Goal: Information Seeking & Learning: Learn about a topic

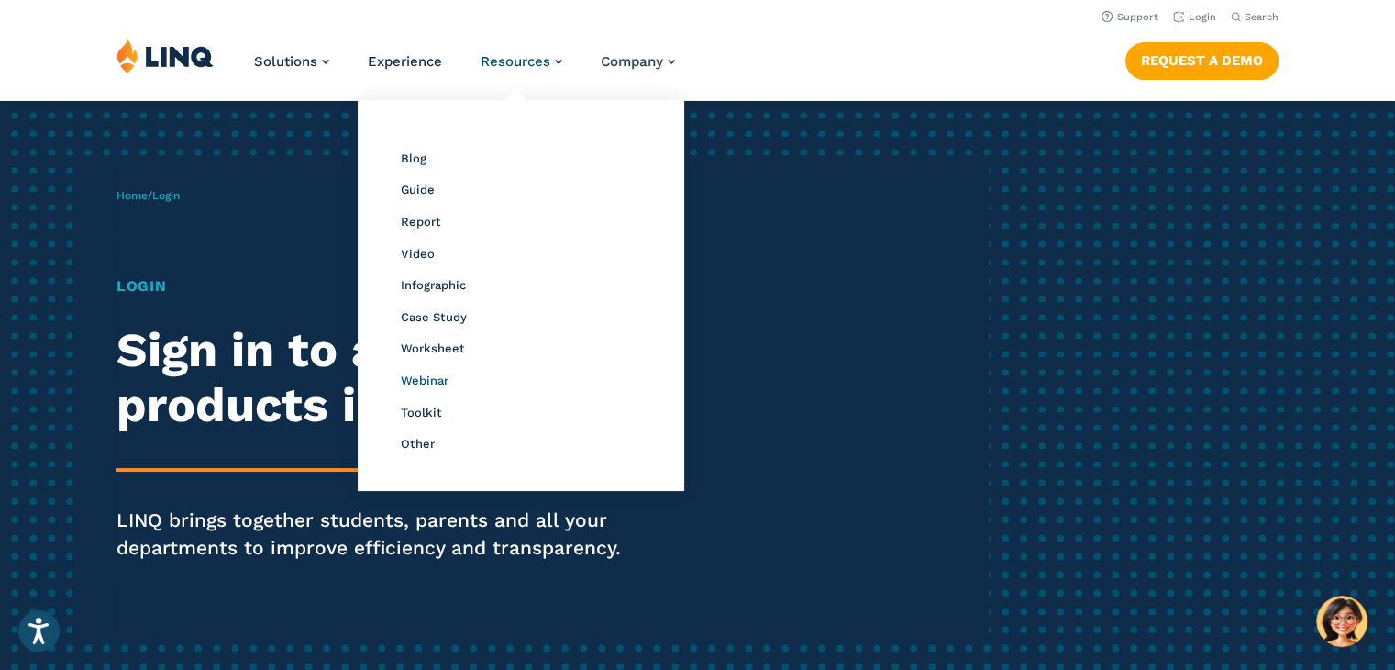
click at [433, 380] on span "Webinar" at bounding box center [425, 380] width 48 height 14
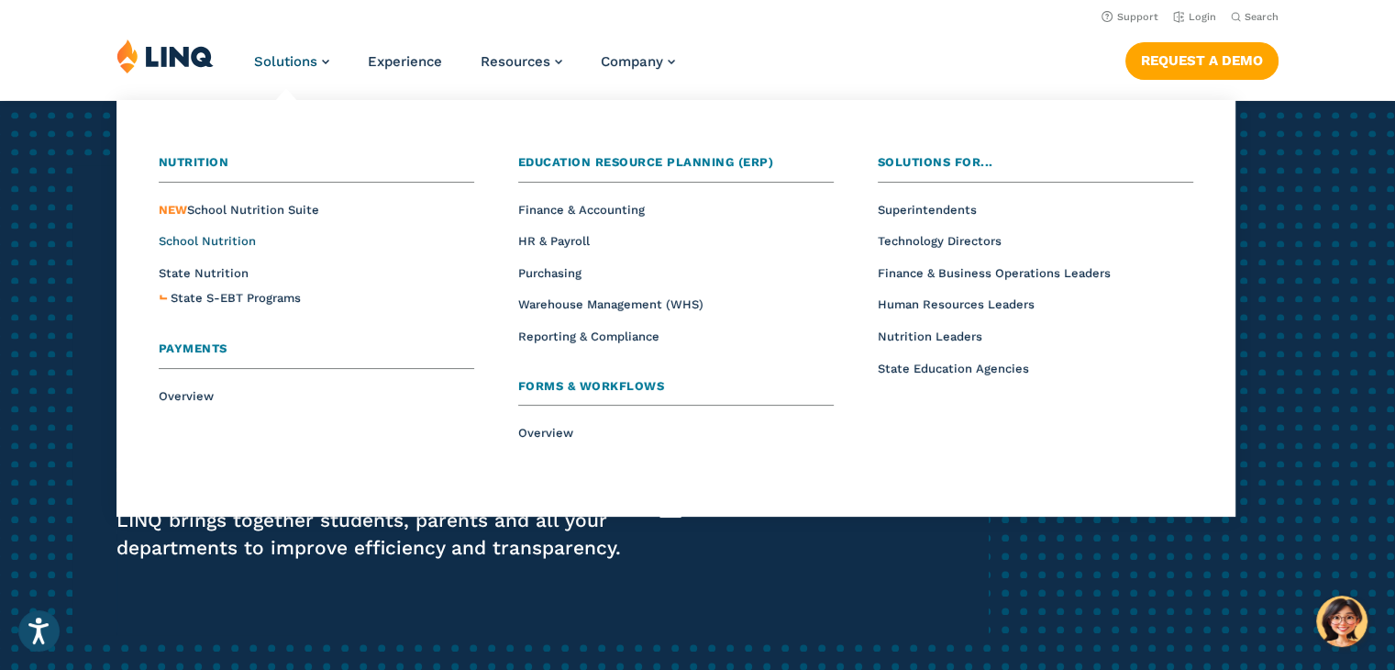
click at [229, 242] on span "School Nutrition" at bounding box center [207, 241] width 97 height 14
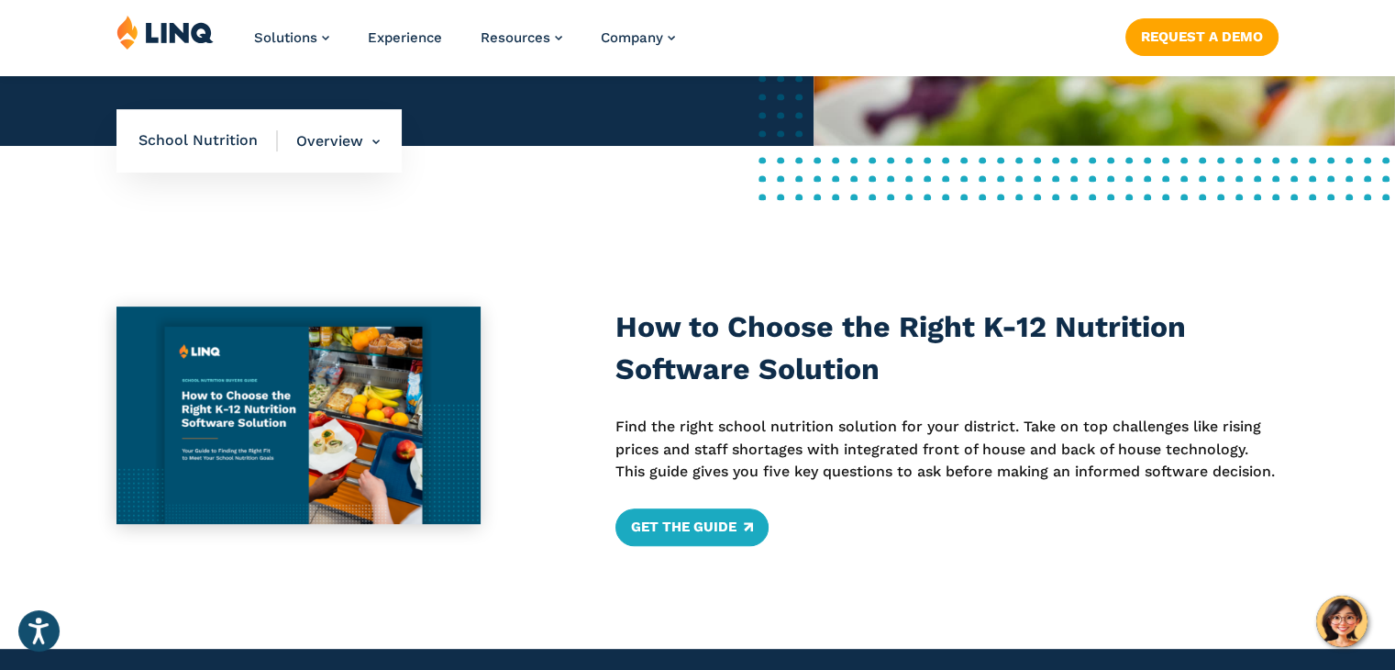
scroll to position [734, 0]
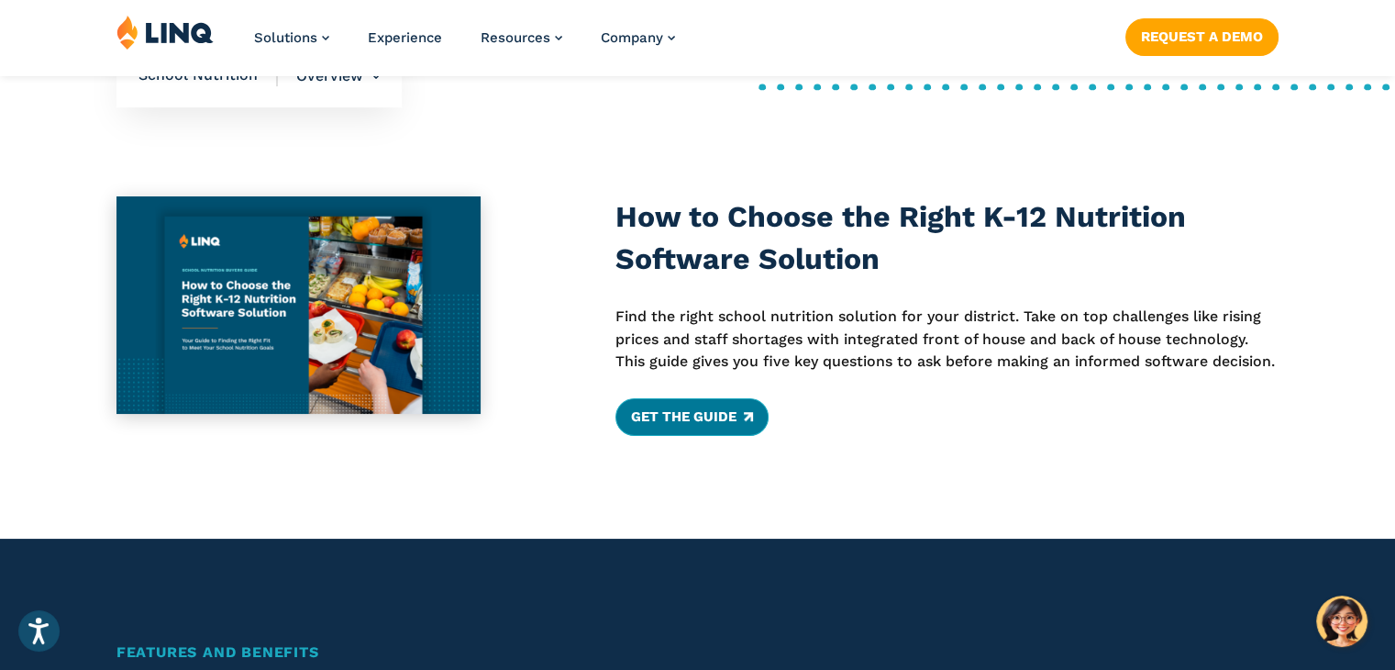
click at [660, 416] on link "Get the Guide" at bounding box center [692, 416] width 153 height 37
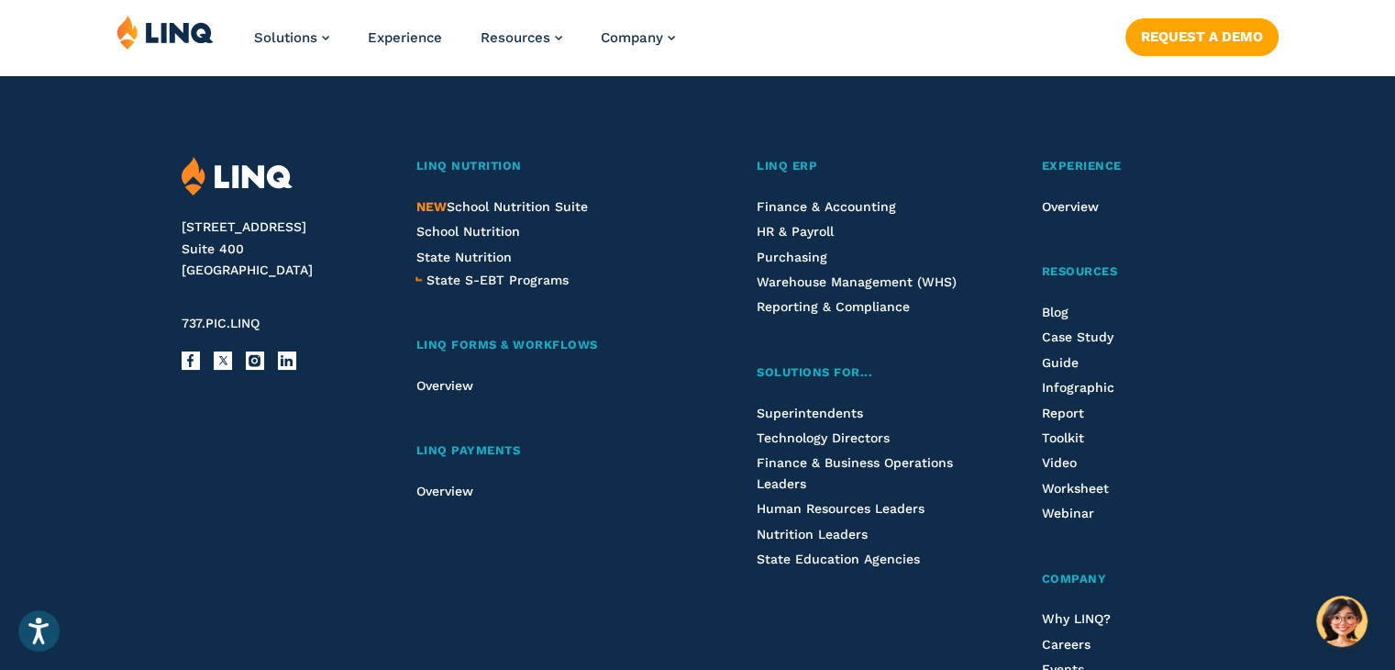
scroll to position [1688, 0]
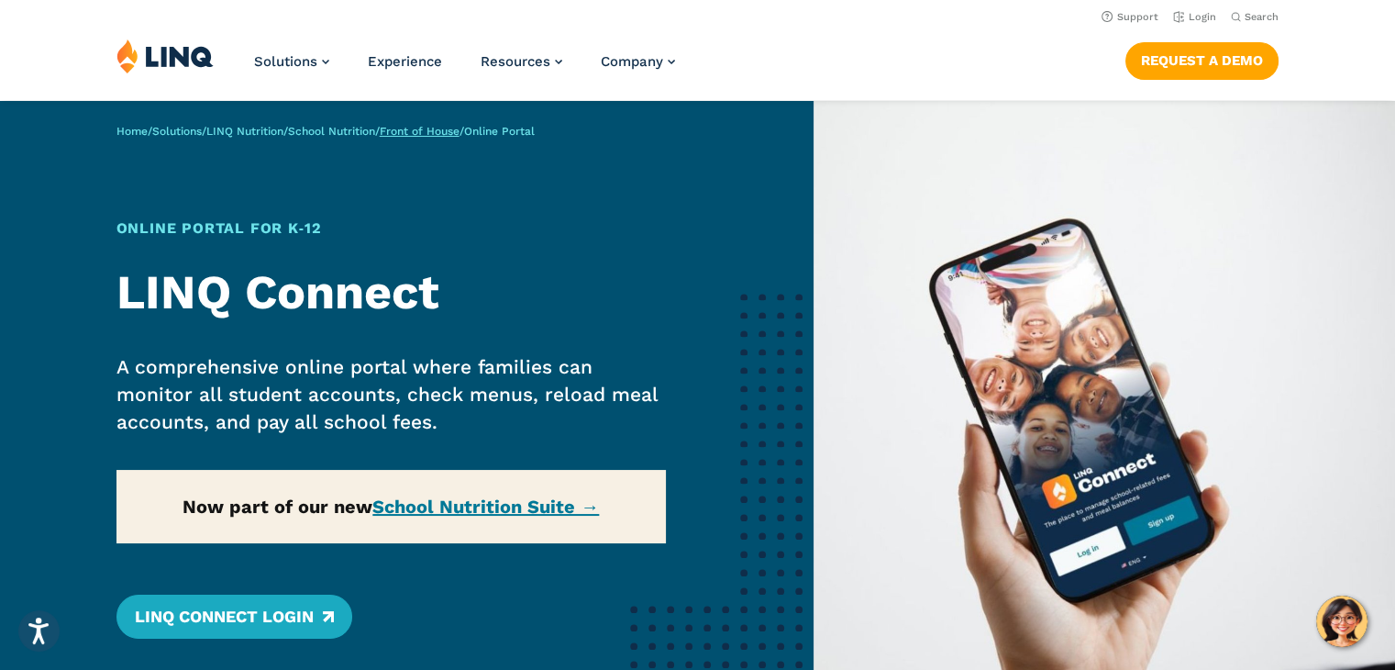
click at [431, 129] on link "Front of House" at bounding box center [420, 131] width 80 height 13
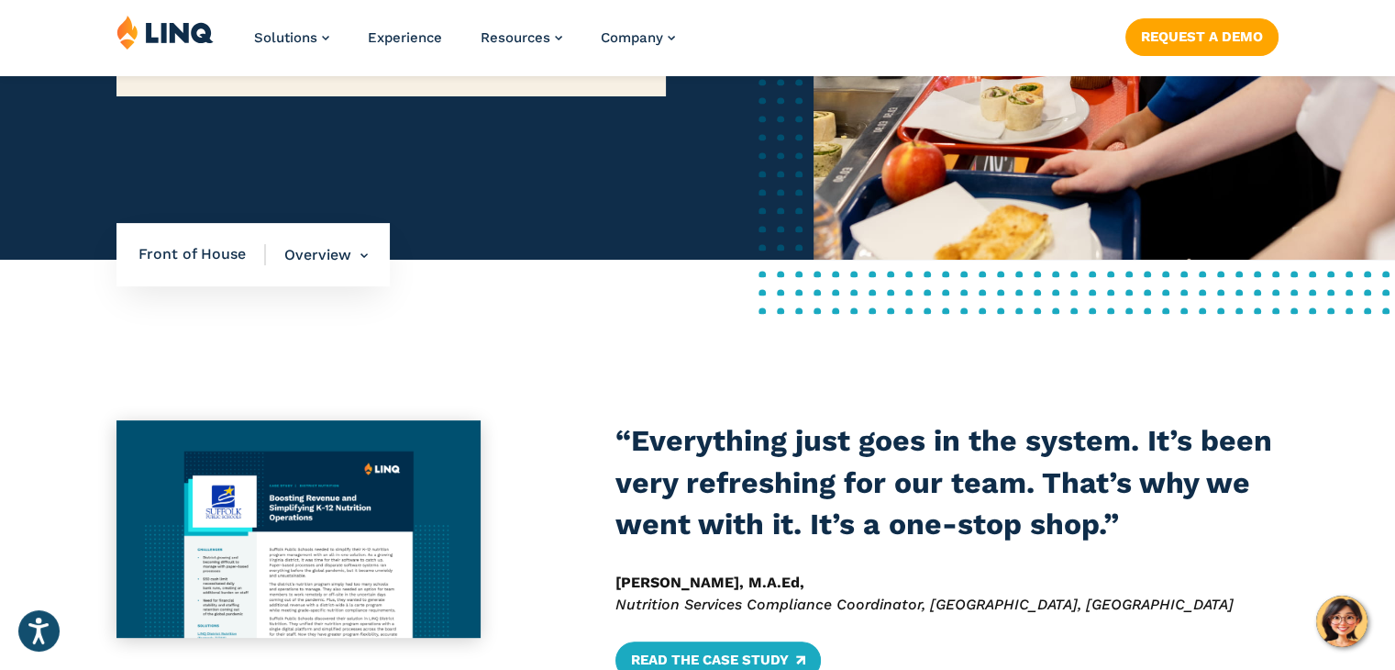
scroll to position [514, 0]
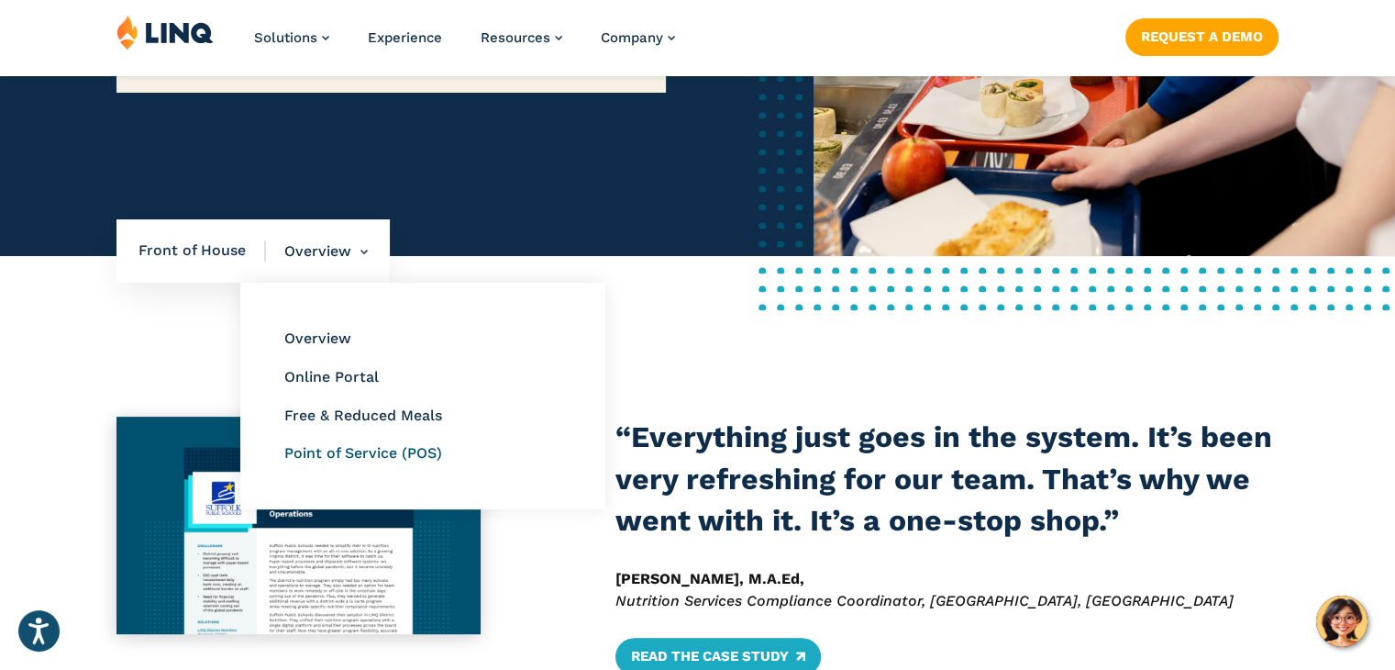
click at [327, 450] on link "Point of Service (POS)" at bounding box center [363, 452] width 158 height 17
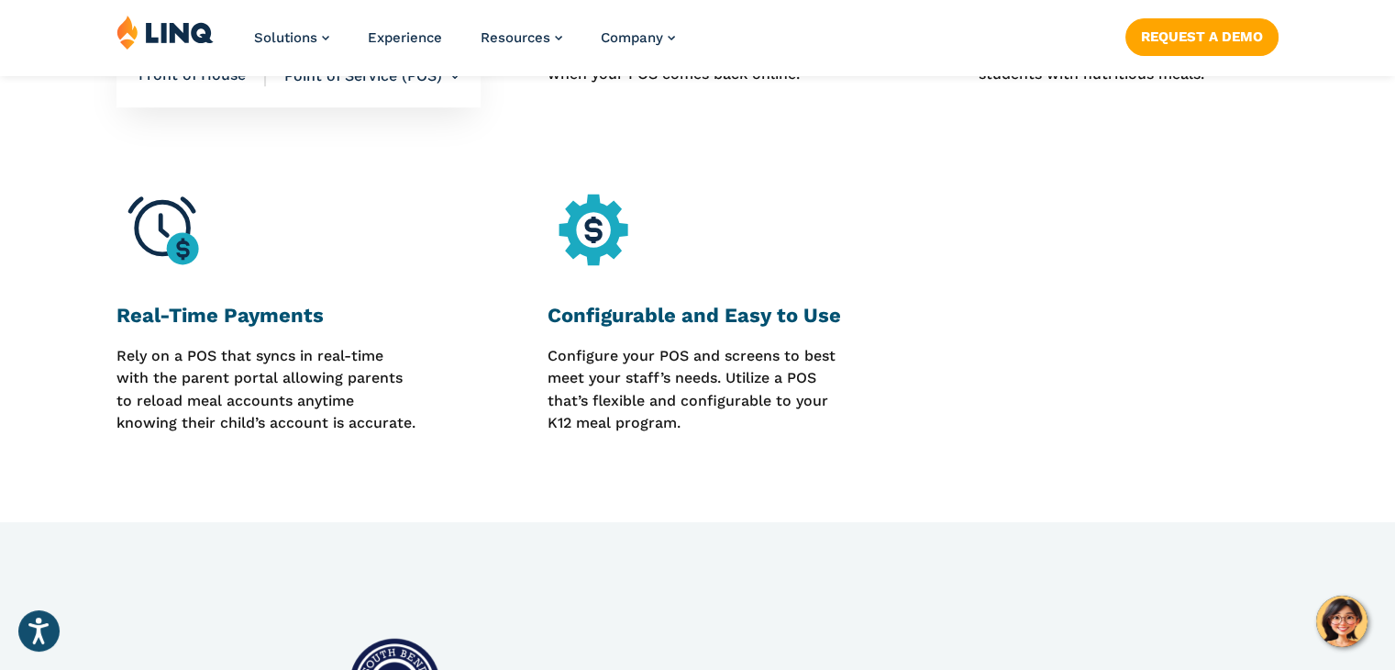
scroll to position [1284, 0]
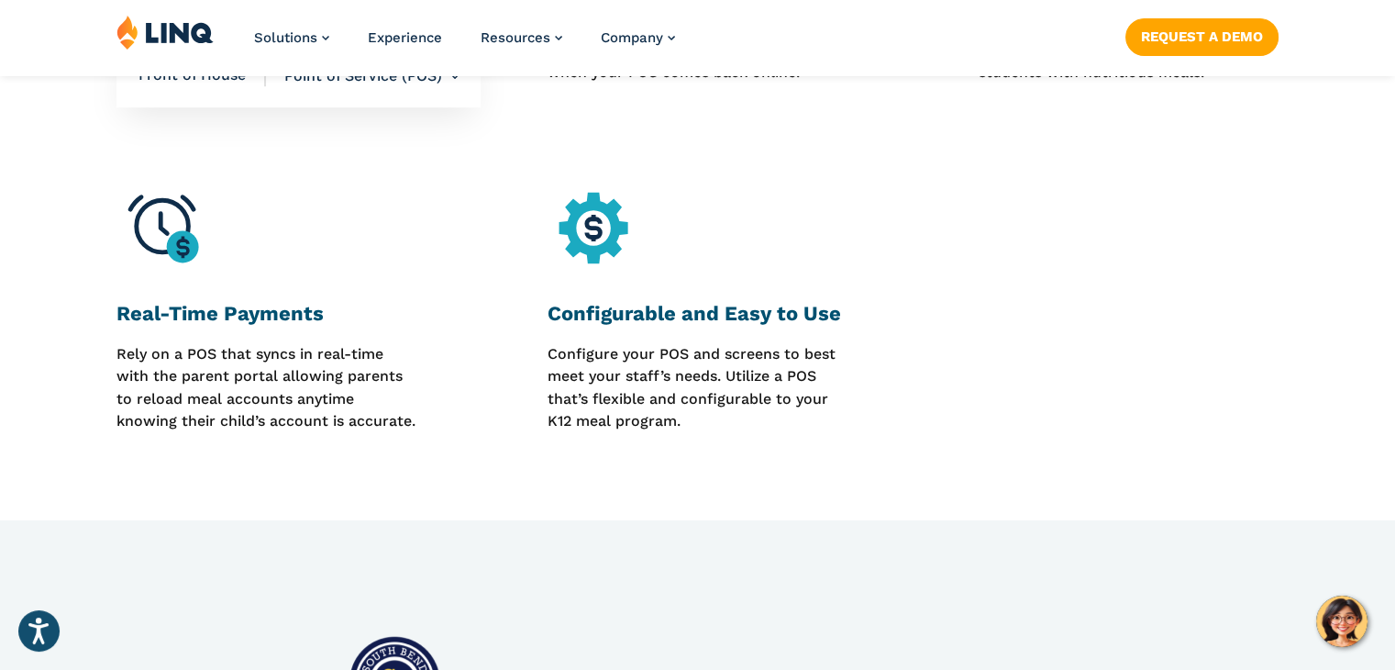
click at [594, 228] on img at bounding box center [600, 235] width 104 height 104
click at [594, 316] on strong "Configurable and Easy to Use" at bounding box center [695, 313] width 294 height 23
click at [626, 432] on p "Configure your POS and screens to best meet your staff’s needs. Utilize a POS t…" at bounding box center [698, 387] width 301 height 89
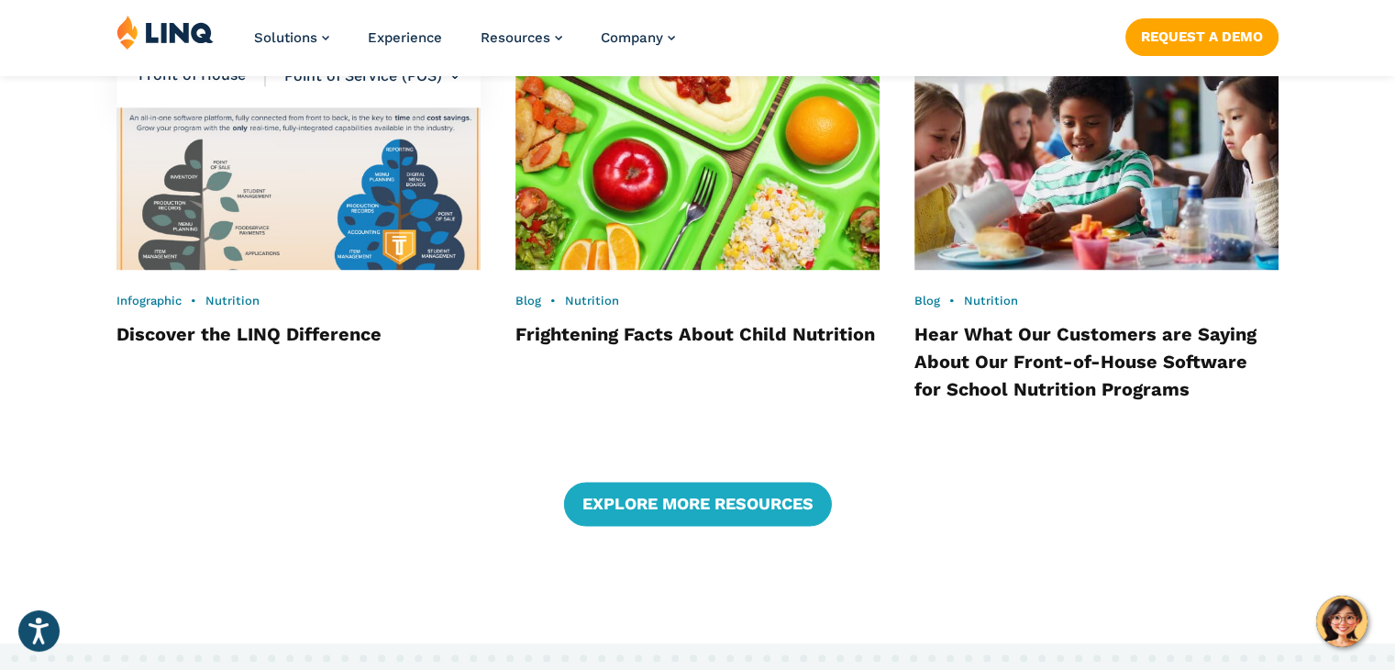
scroll to position [2826, 0]
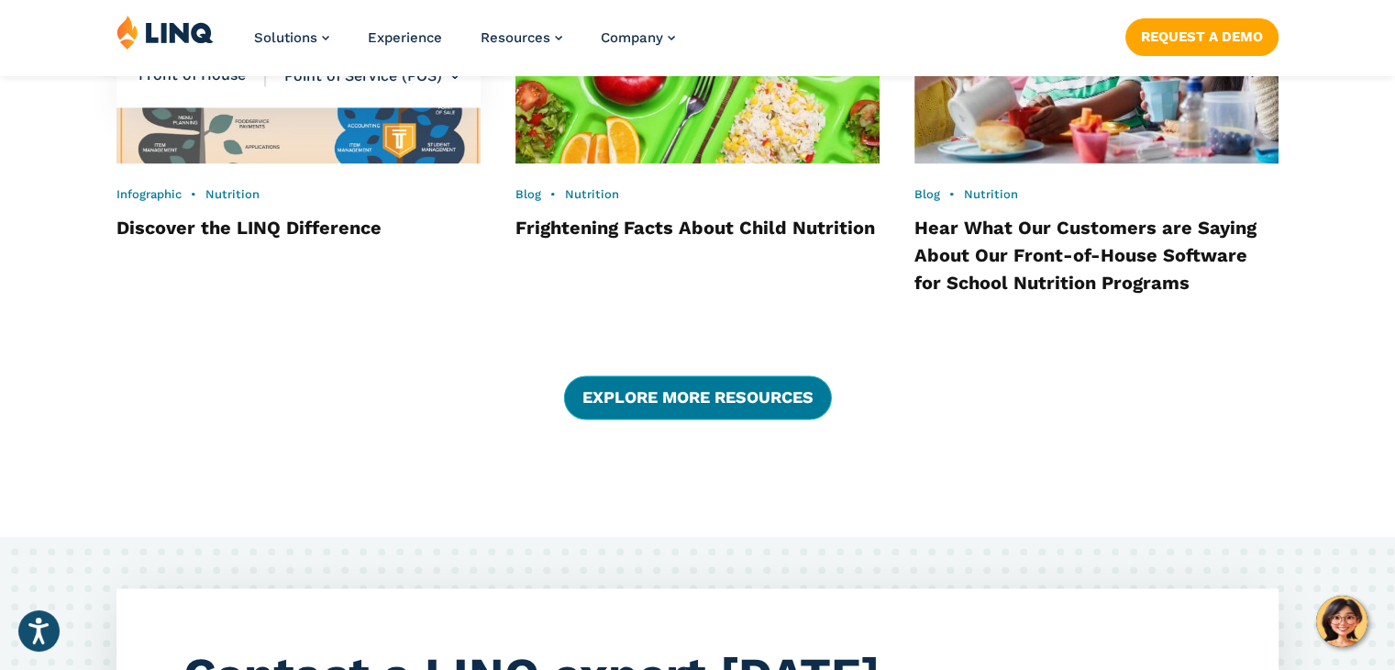
click at [661, 419] on link "Explore More Resources" at bounding box center [697, 397] width 268 height 44
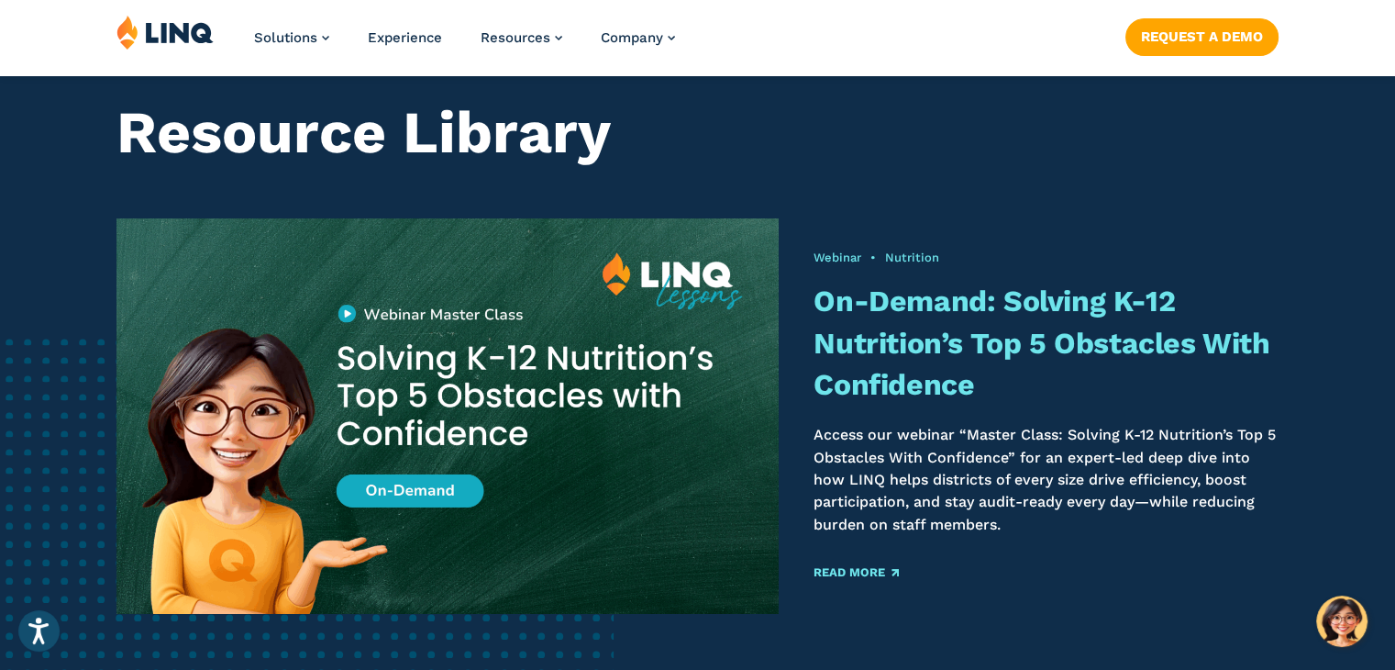
scroll to position [147, 0]
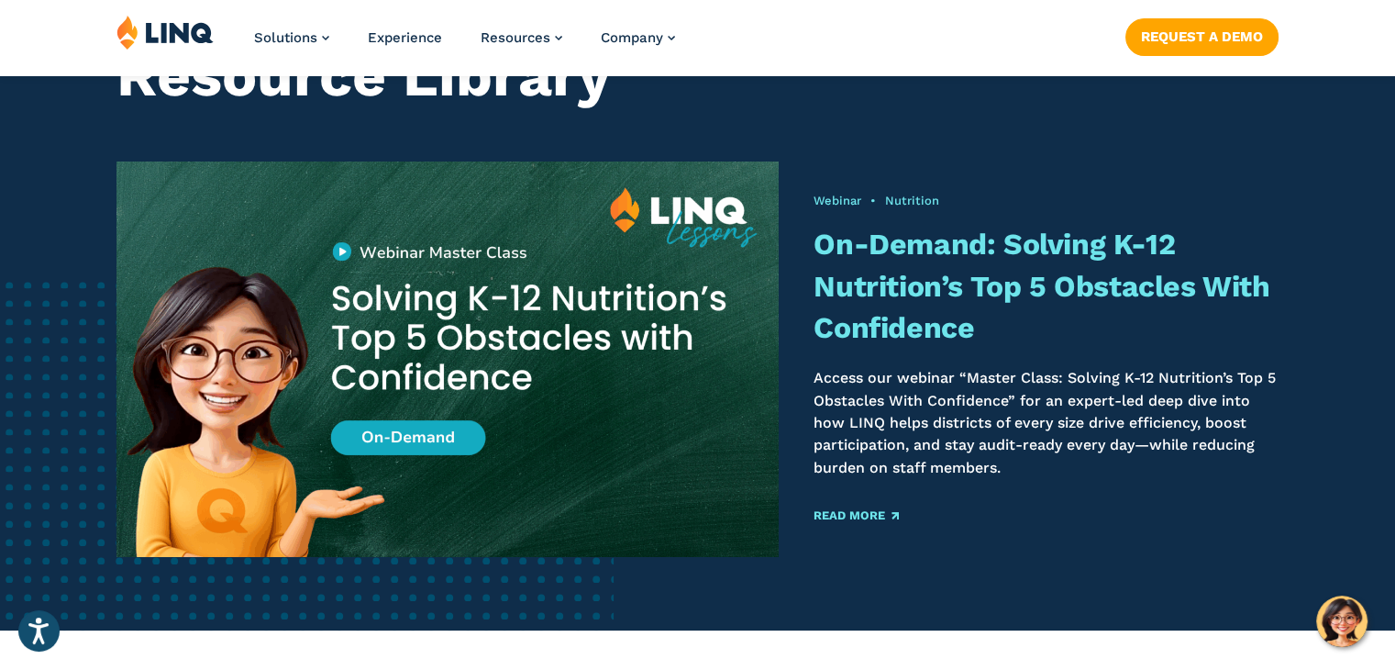
click at [405, 436] on img at bounding box center [447, 359] width 695 height 416
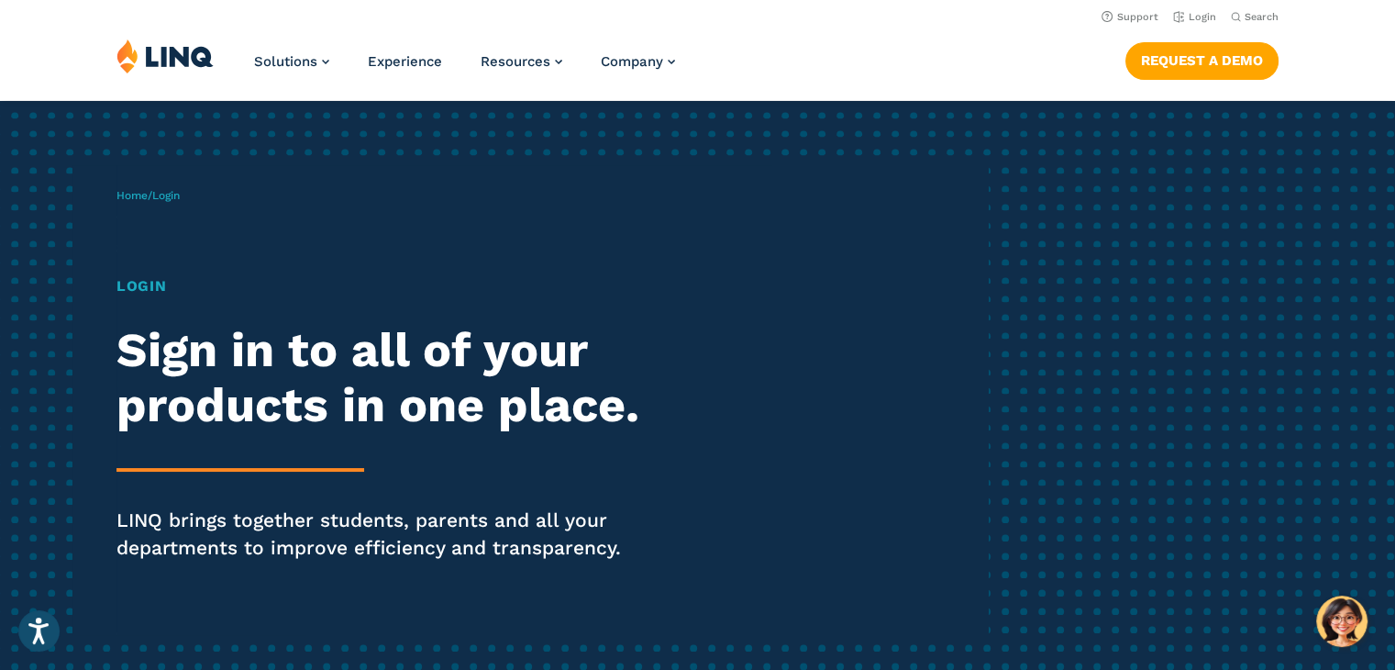
click at [142, 288] on h1 "Login" at bounding box center [386, 286] width 538 height 22
click at [213, 353] on h2 "Sign in to all of your products in one place." at bounding box center [386, 378] width 538 height 110
click at [1193, 18] on link "Login" at bounding box center [1194, 17] width 43 height 12
click at [1180, 18] on link "Login" at bounding box center [1194, 17] width 43 height 12
click at [37, 630] on icon "Open accessiBe: accessibility options, statement and help" at bounding box center [39, 634] width 22 height 24
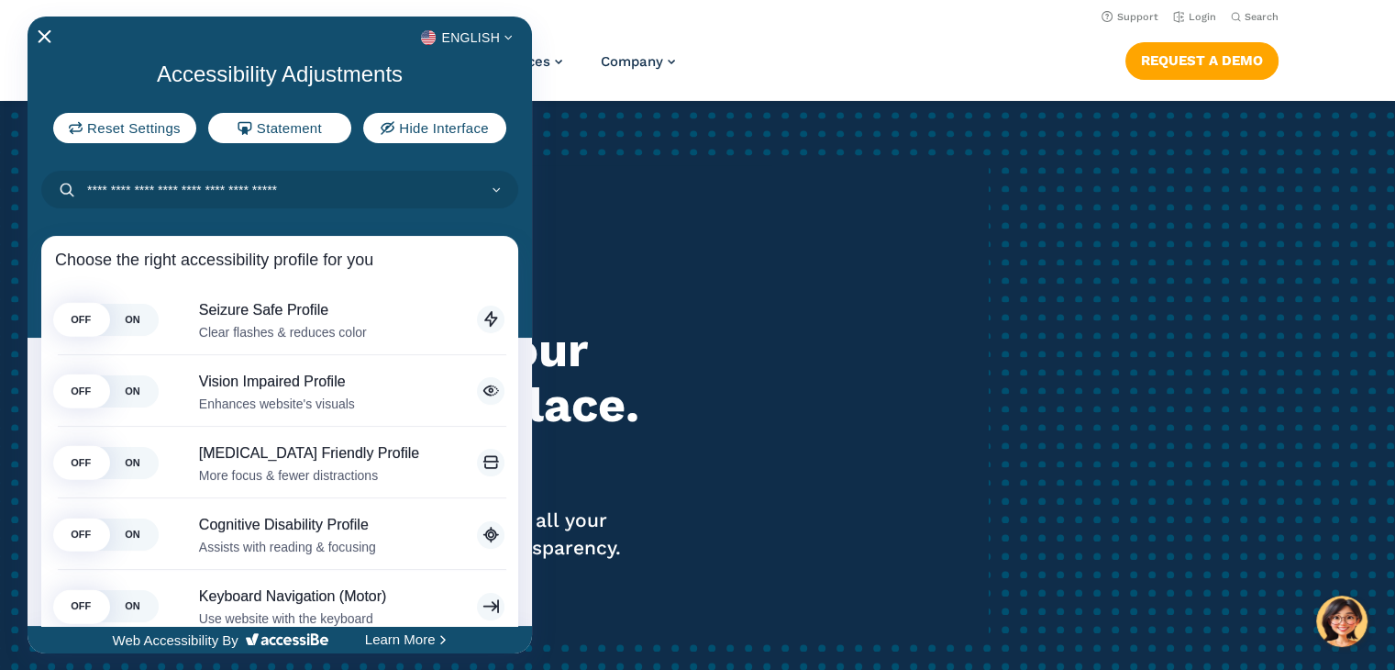
click at [43, 38] on icon "Close Accessibility Interface" at bounding box center [45, 36] width 13 height 13
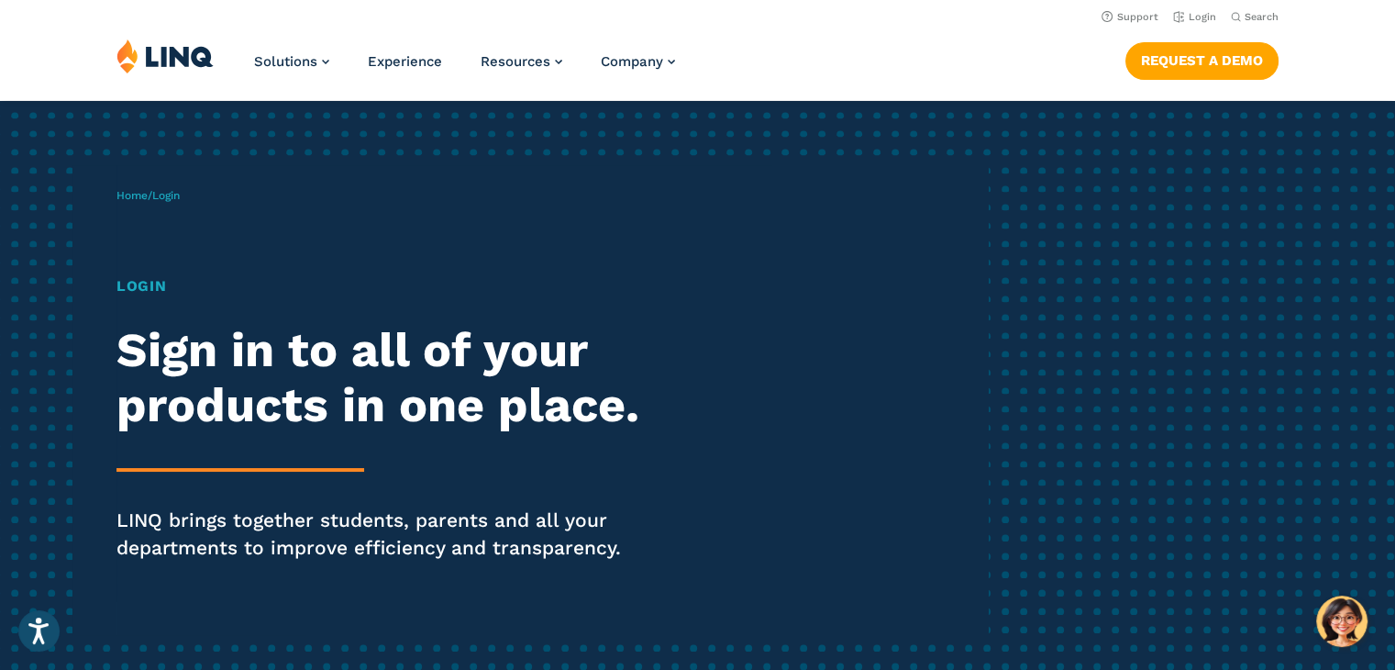
click at [859, 381] on div "Home / Login Login Sign in to all of your products in one place. LINQ brings to…" at bounding box center [553, 400] width 872 height 470
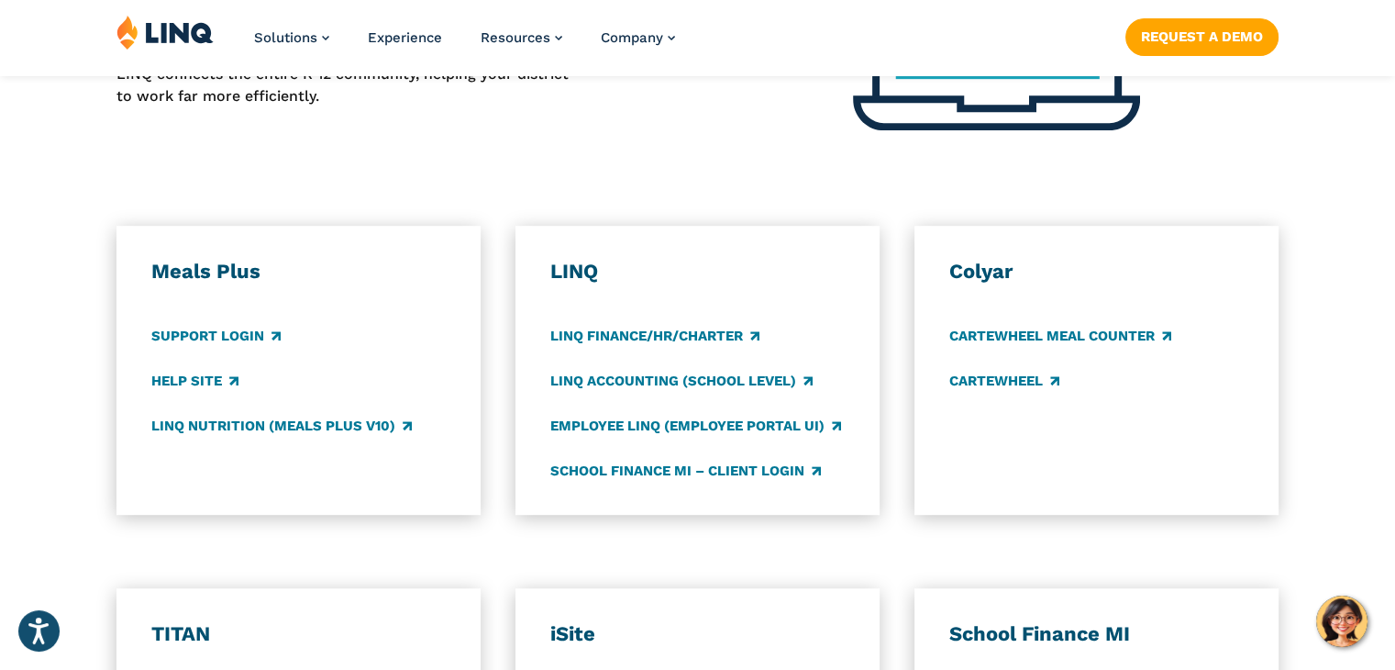
scroll to position [917, 0]
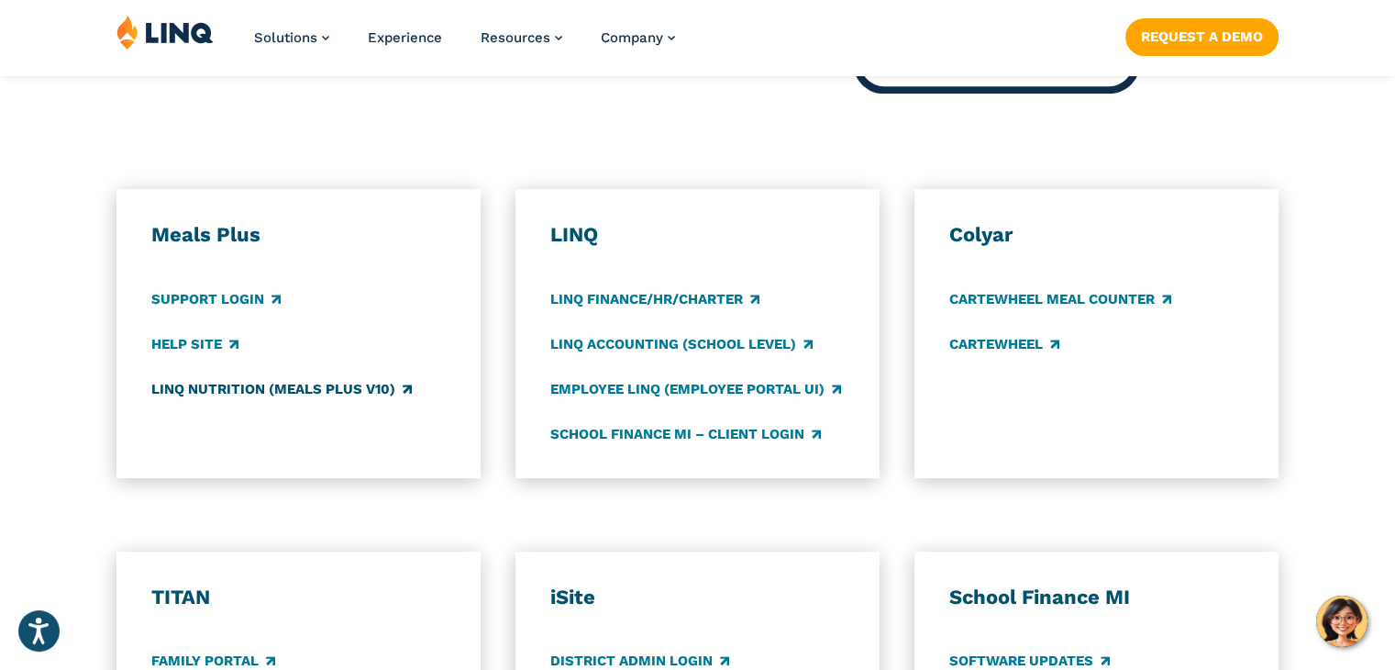
click at [214, 391] on link "LINQ Nutrition (Meals Plus v10)" at bounding box center [281, 389] width 261 height 20
